Goal: Task Accomplishment & Management: Complete application form

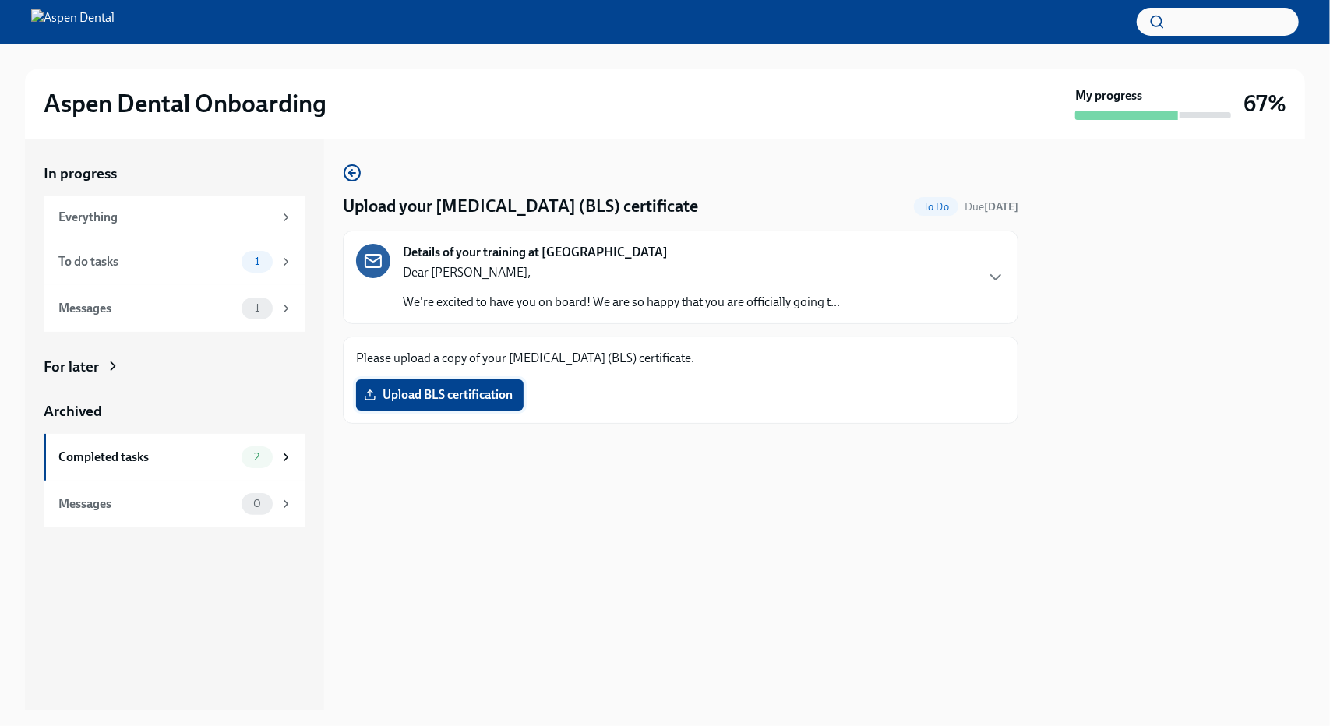
click at [402, 390] on span "Upload BLS certification" at bounding box center [440, 395] width 146 height 16
click at [0, 0] on input "Upload BLS certification" at bounding box center [0, 0] width 0 height 0
click at [999, 278] on icon "button" at bounding box center [995, 277] width 9 height 5
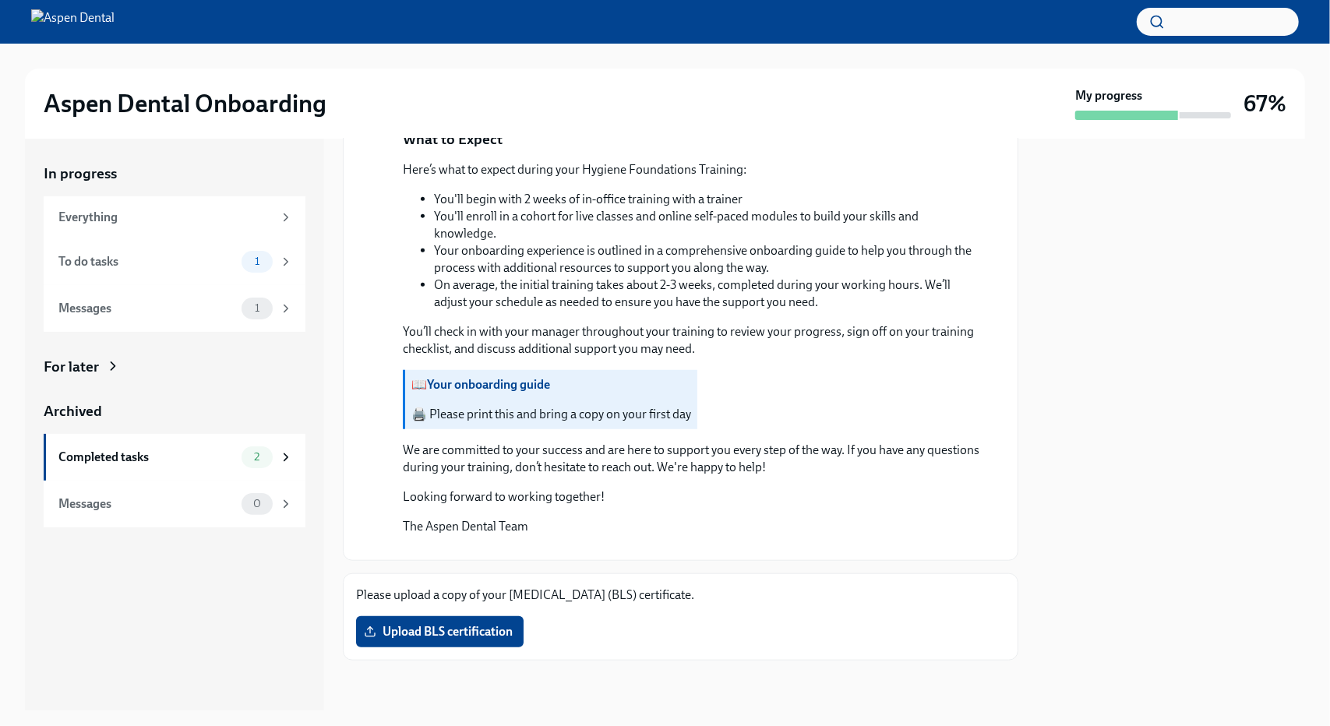
scroll to position [1250, 0]
click at [262, 454] on span "2" at bounding box center [257, 457] width 24 height 12
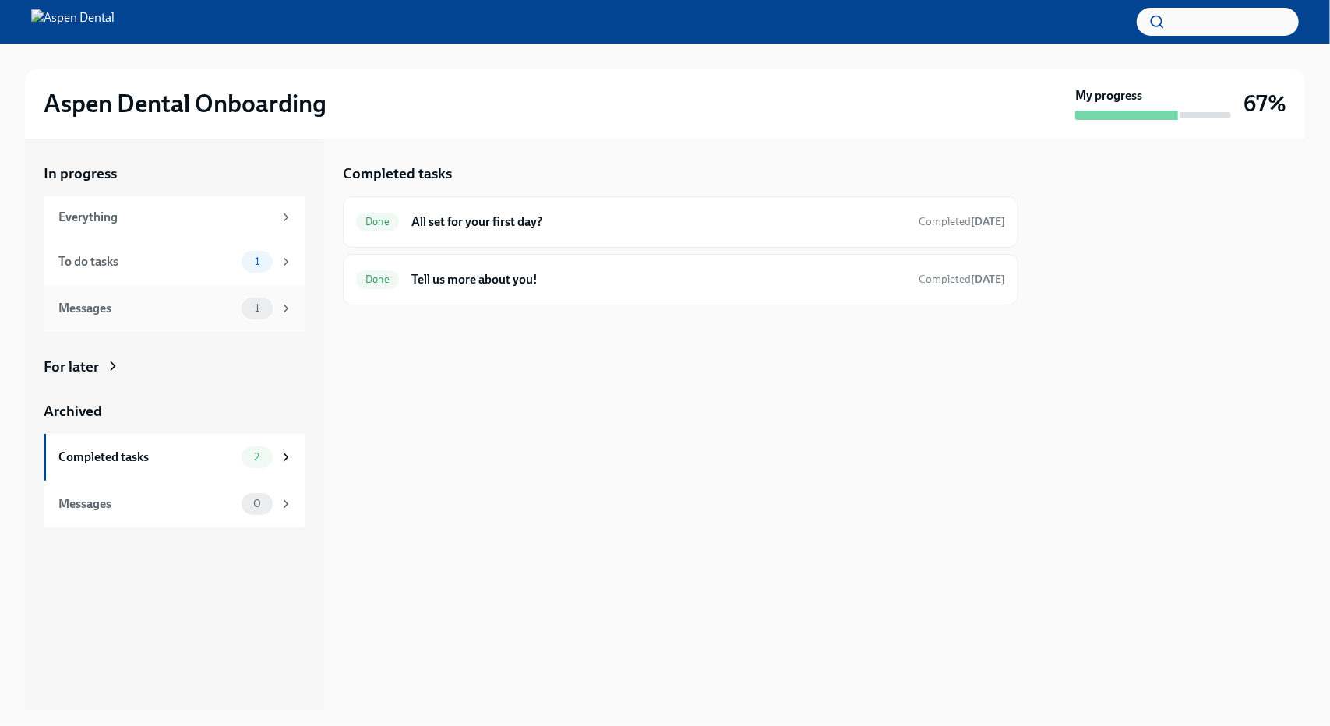
click at [260, 312] on span "1" at bounding box center [256, 308] width 23 height 12
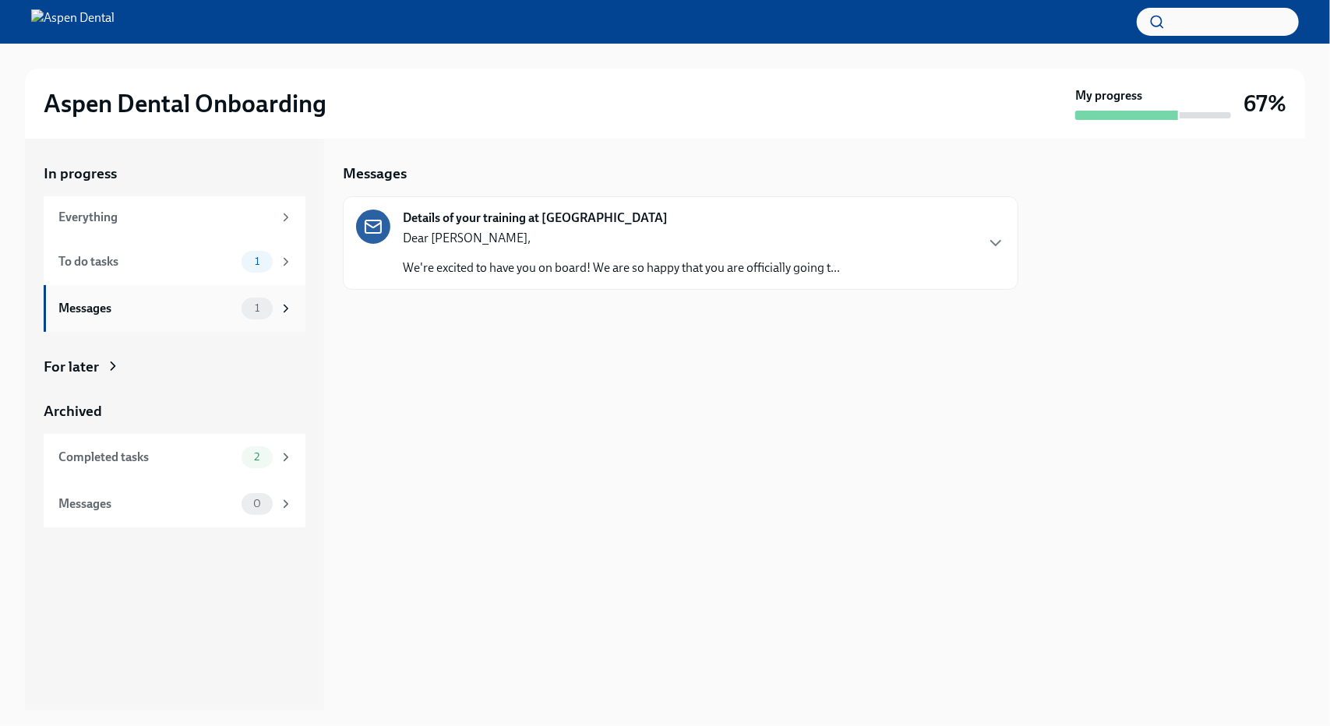
click at [288, 308] on icon at bounding box center [286, 308] width 14 height 14
click at [257, 308] on span "1" at bounding box center [256, 308] width 23 height 12
click at [999, 241] on icon "button" at bounding box center [995, 243] width 9 height 5
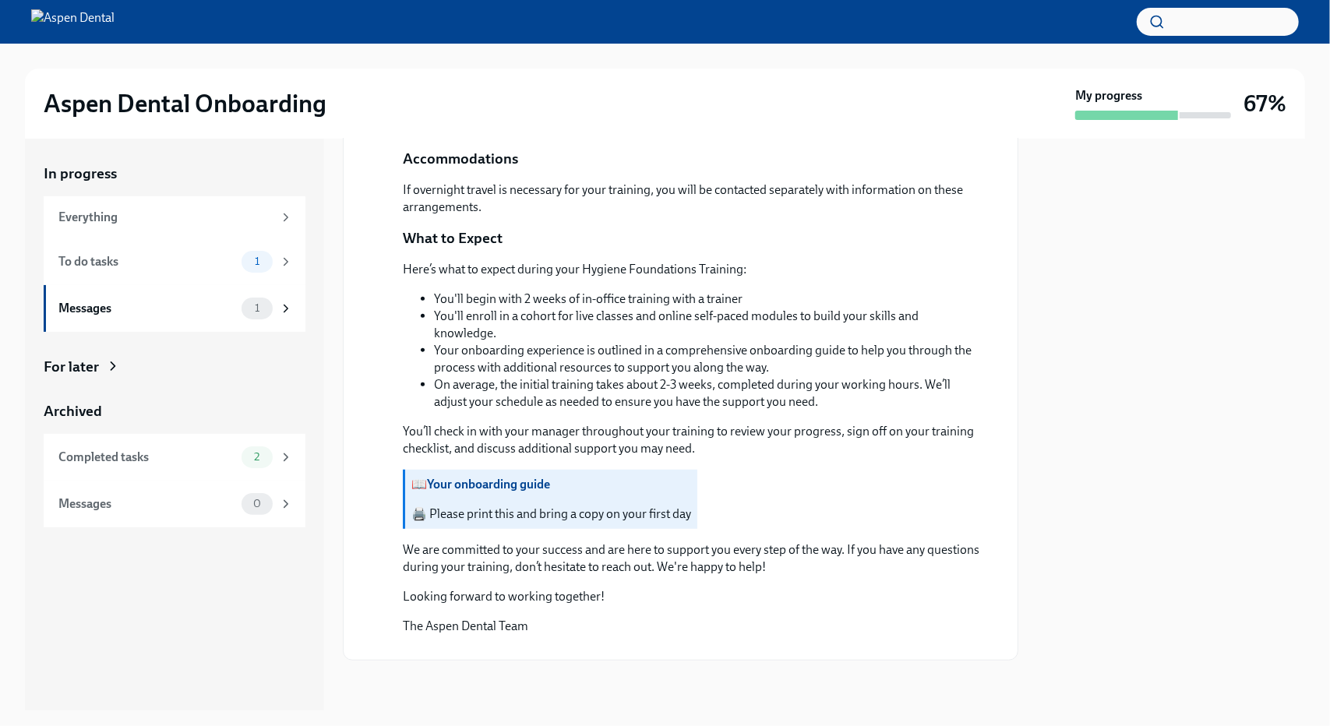
scroll to position [1115, 0]
click at [561, 647] on button "Zoom image" at bounding box center [691, 647] width 577 height 0
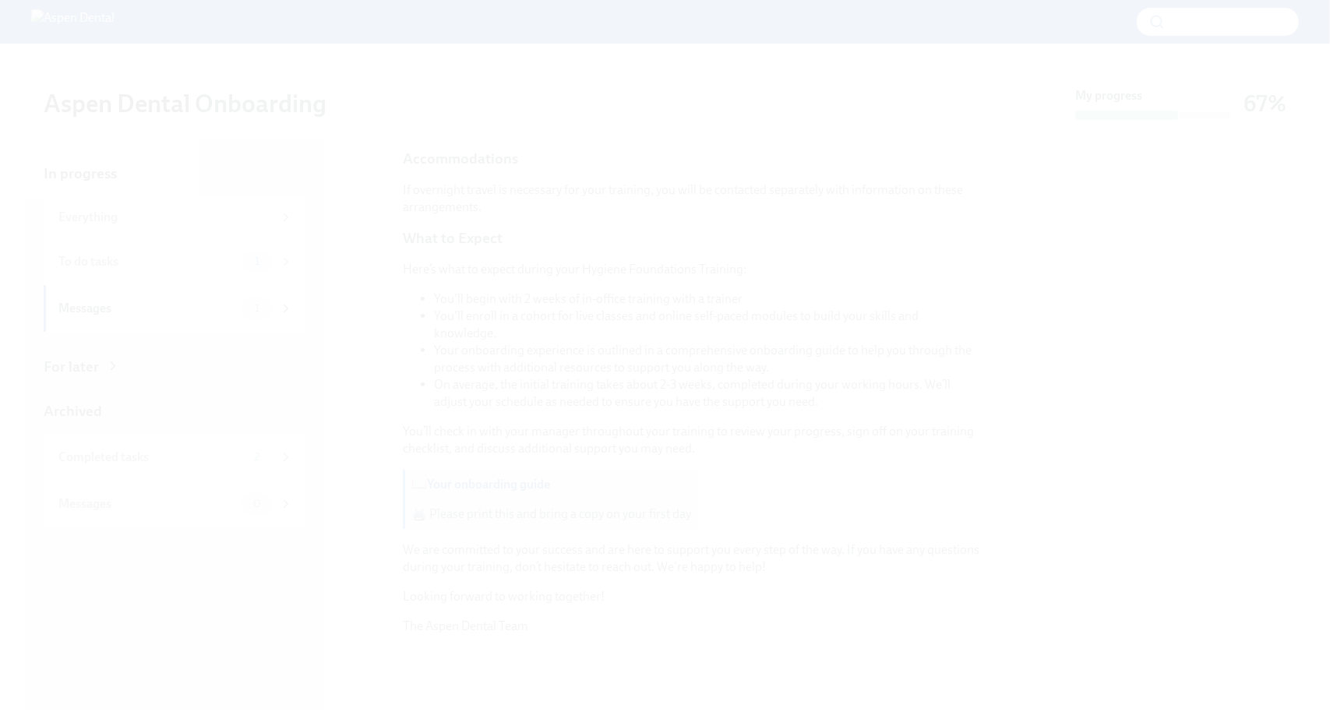
click at [1251, 180] on button "Unzoom image" at bounding box center [665, 363] width 1330 height 726
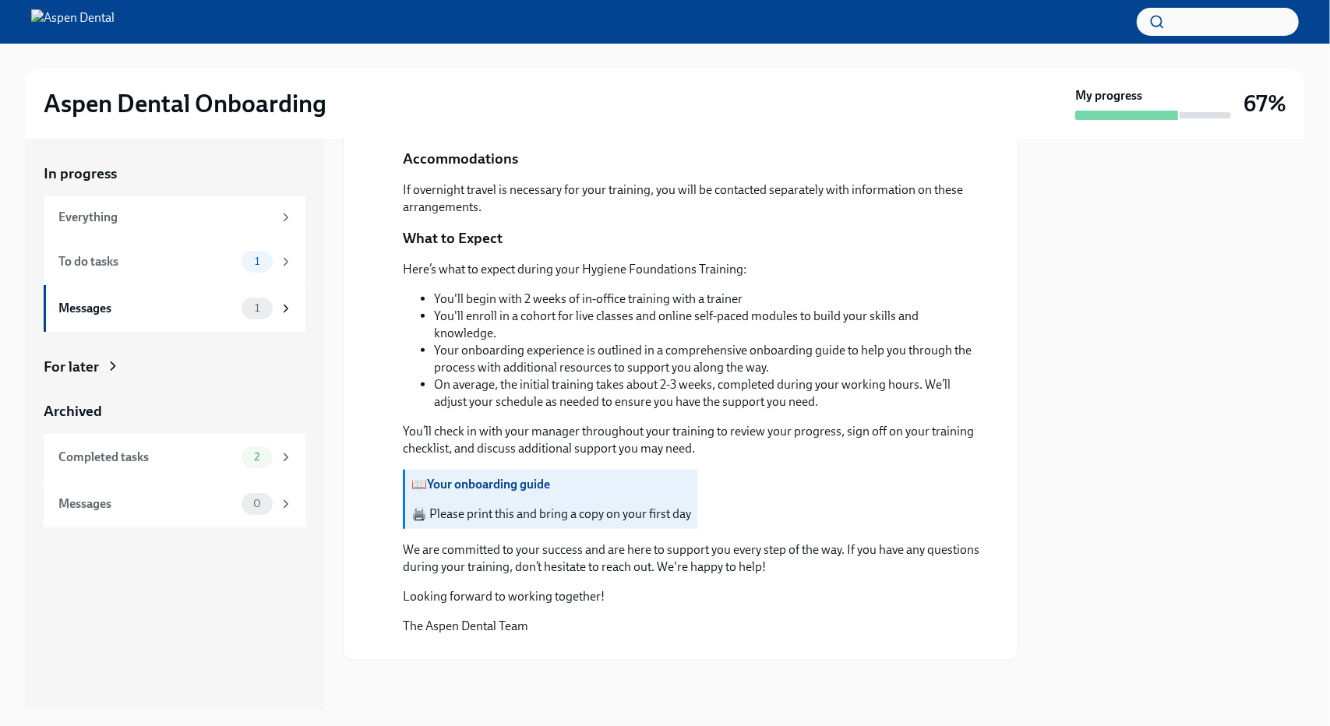
click at [1251, 180] on button "Unzoom image" at bounding box center [665, 363] width 1330 height 726
